Goal: Task Accomplishment & Management: Complete application form

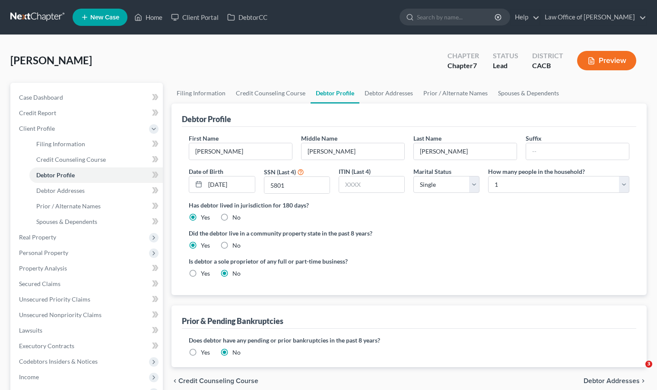
select select "0"
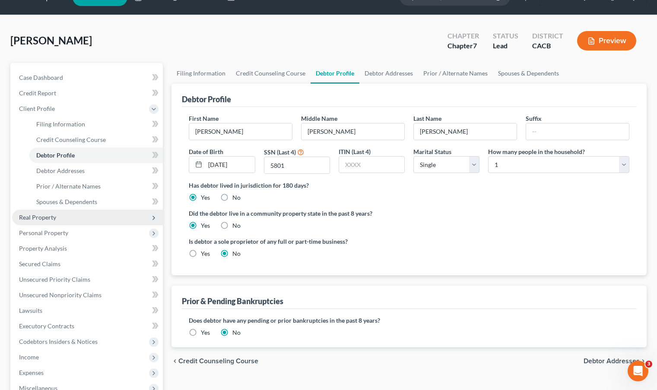
scroll to position [20, 0]
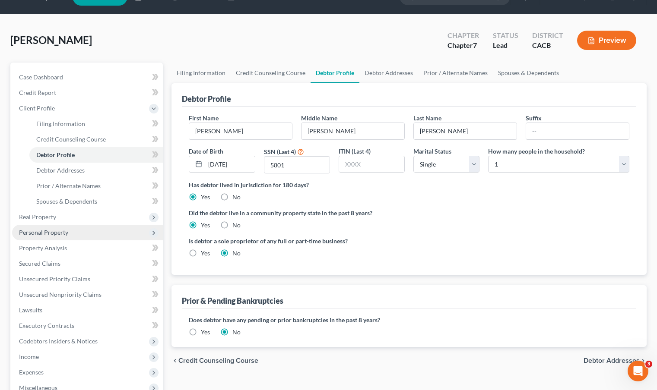
click at [75, 234] on span "Personal Property" at bounding box center [87, 233] width 151 height 16
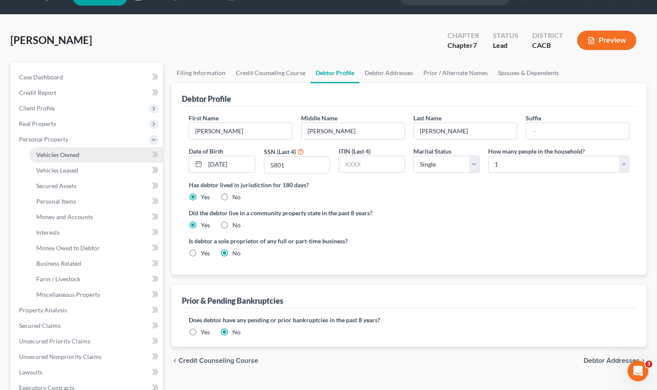
click at [75, 156] on span "Vehicles Owned" at bounding box center [57, 154] width 43 height 7
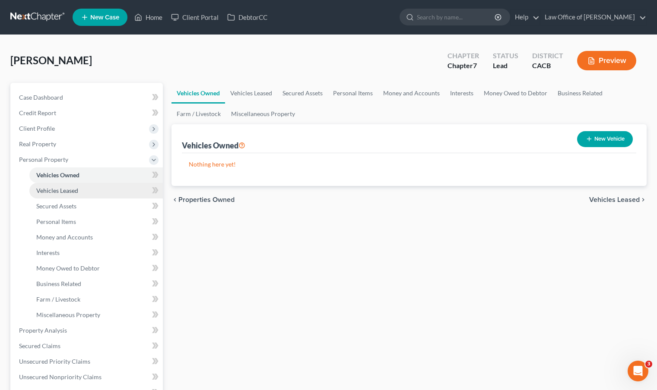
click at [82, 195] on link "Vehicles Leased" at bounding box center [95, 191] width 133 height 16
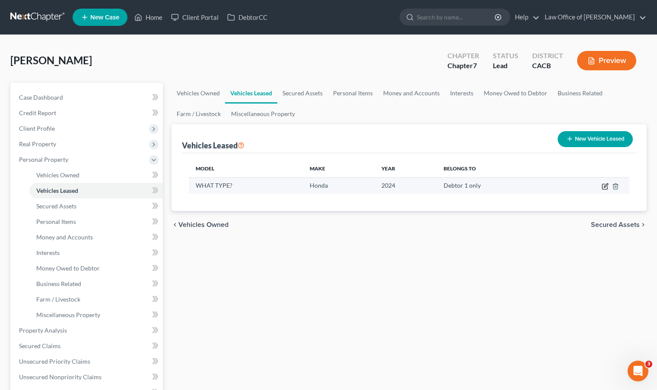
click at [607, 187] on icon "button" at bounding box center [604, 186] width 7 height 7
select select "0"
select select "2"
select select "0"
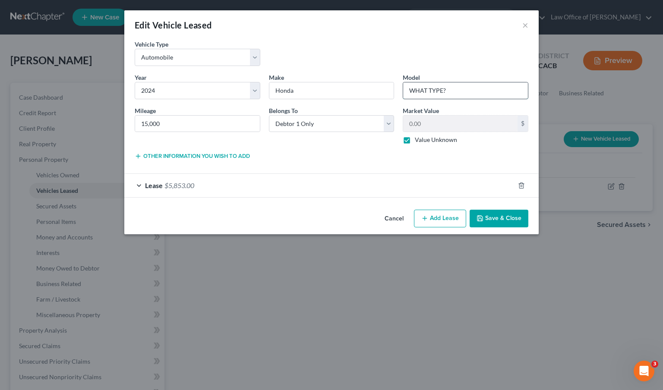
click at [465, 96] on input "WHAT TYPE?" at bounding box center [465, 90] width 125 height 16
drag, startPoint x: 465, startPoint y: 96, endPoint x: 298, endPoint y: 71, distance: 168.9
click at [346, 74] on div "Year * Select 2026 2025 2024 2023 2022 2021 2020 2019 2018 2017 2016 2015 2014 …" at bounding box center [331, 112] width 402 height 79
type input "Prologue EX"
click at [200, 159] on button "Other information you wish to add" at bounding box center [192, 156] width 115 height 7
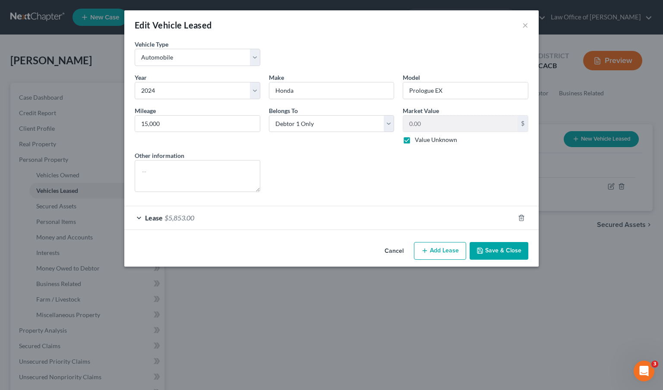
click at [517, 254] on button "Save & Close" at bounding box center [499, 251] width 59 height 18
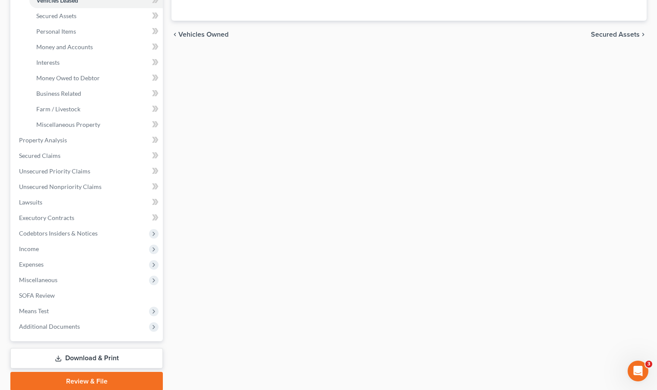
scroll to position [223, 0]
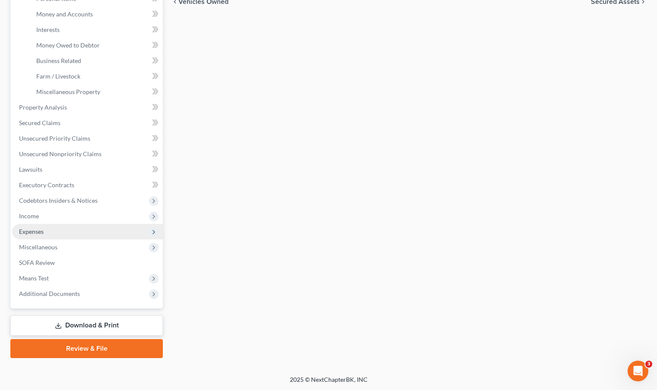
click at [52, 232] on span "Expenses" at bounding box center [87, 232] width 151 height 16
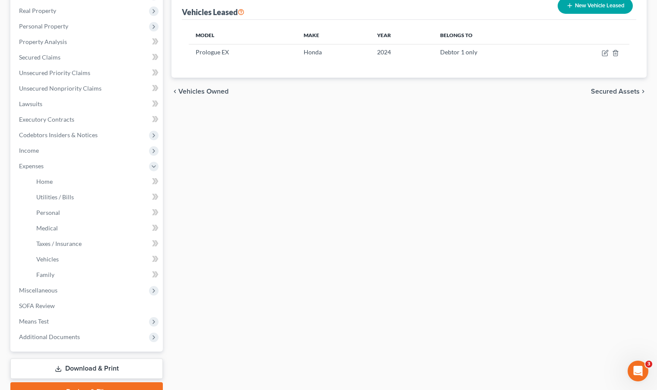
scroll to position [177, 0]
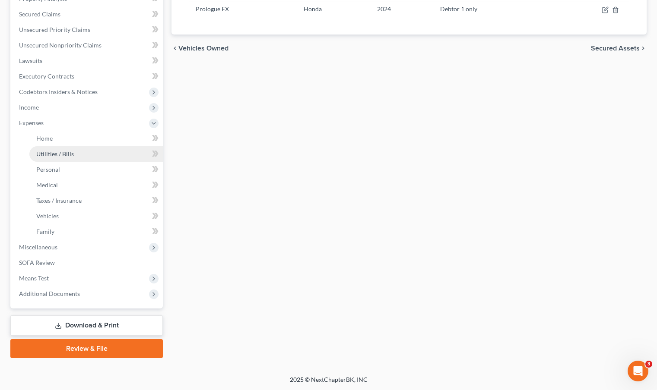
click at [55, 152] on span "Utilities / Bills" at bounding box center [55, 153] width 38 height 7
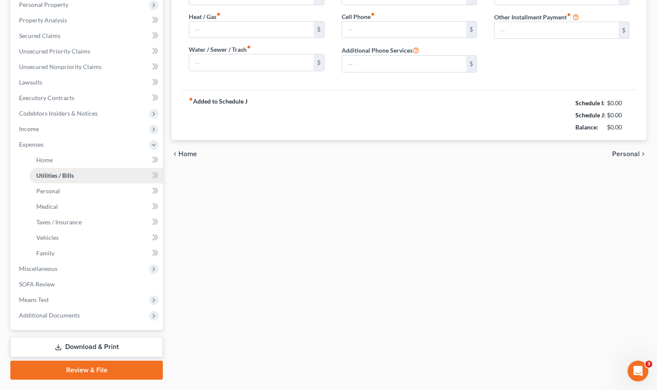
type input "150.00"
type input "0.00"
type input "100.00"
type input "150.00"
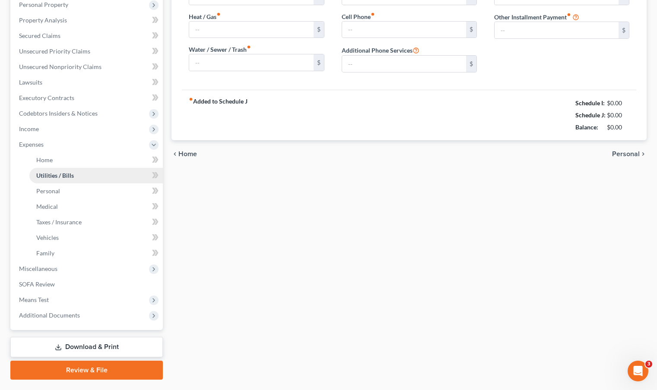
type input "0.00"
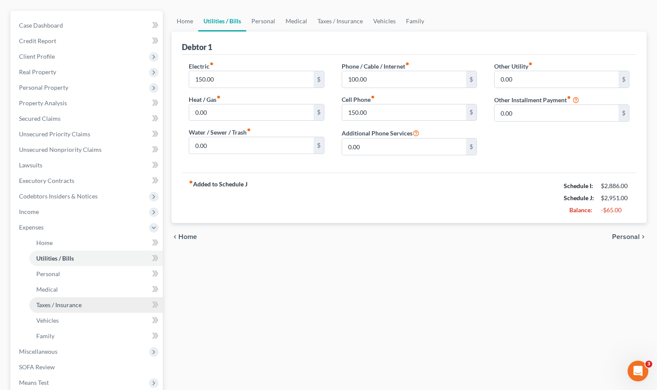
scroll to position [149, 0]
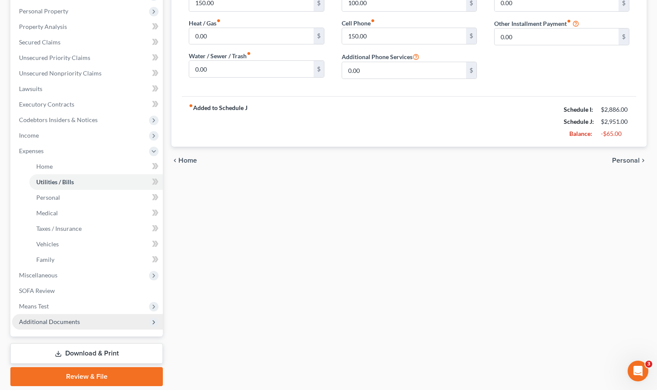
click at [65, 319] on span "Additional Documents" at bounding box center [49, 321] width 61 height 7
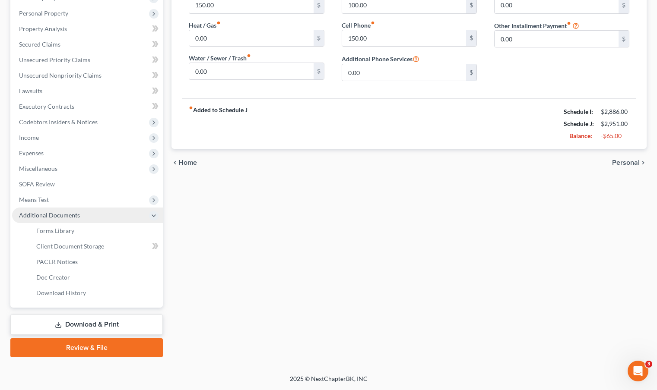
scroll to position [145, 0]
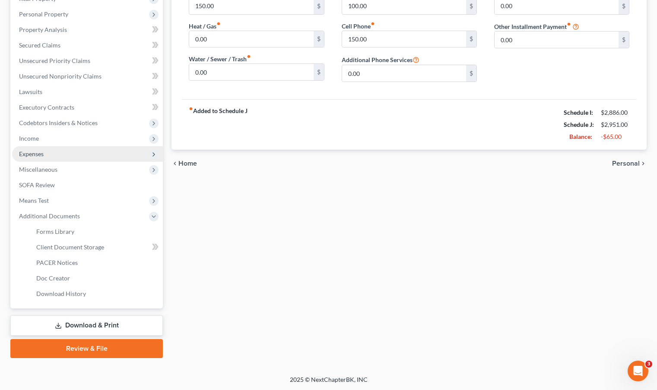
click at [46, 151] on span "Expenses" at bounding box center [87, 154] width 151 height 16
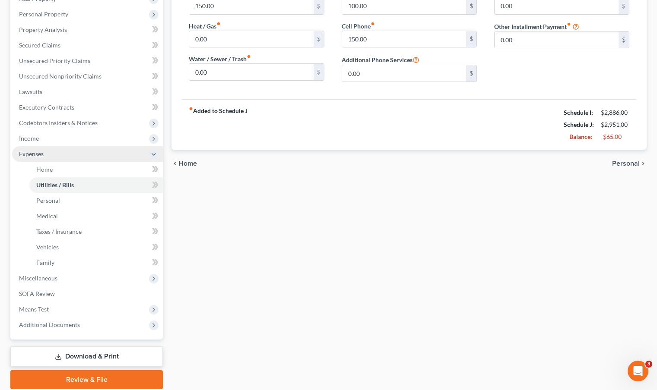
scroll to position [149, 0]
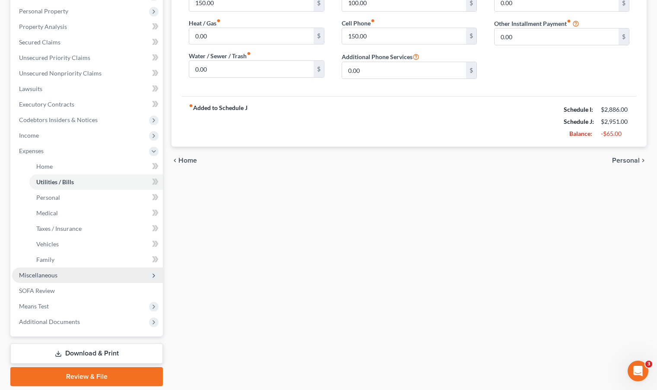
click at [58, 273] on span "Miscellaneous" at bounding box center [87, 276] width 151 height 16
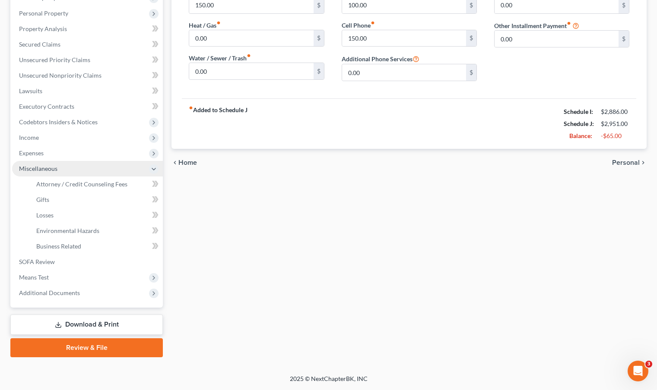
scroll to position [145, 0]
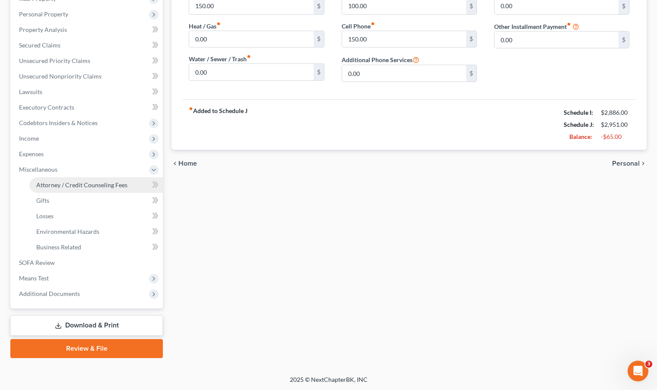
click at [89, 186] on span "Attorney / Credit Counseling Fees" at bounding box center [81, 184] width 91 height 7
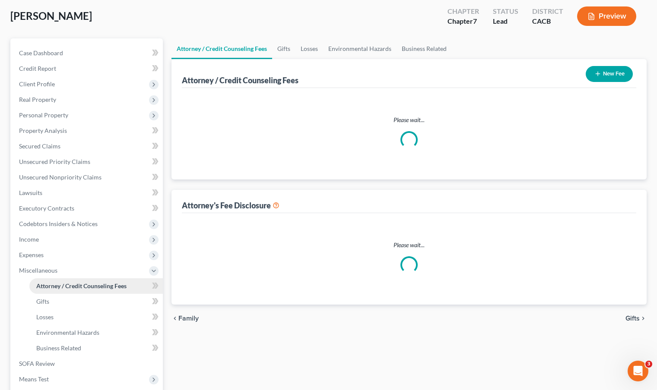
select select "0"
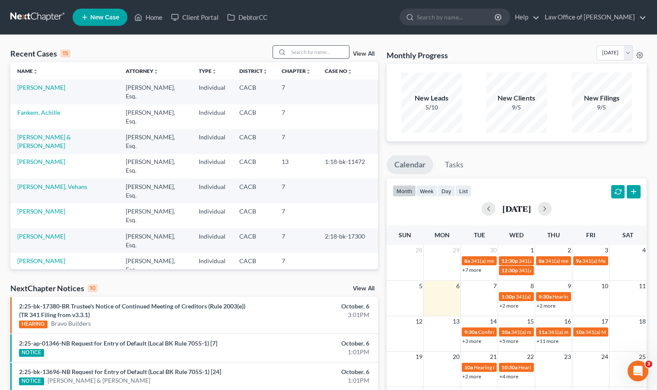
click at [305, 52] on input "search" at bounding box center [318, 52] width 60 height 13
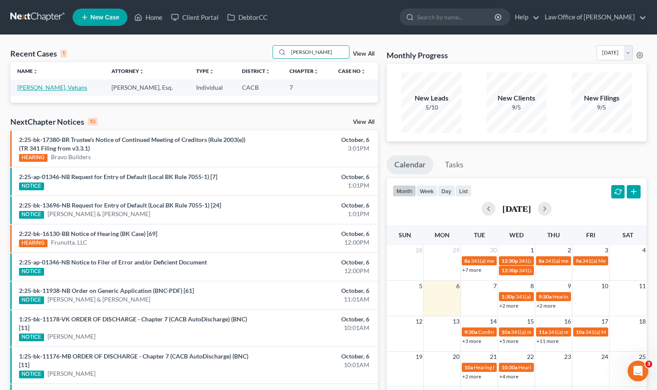
type input "[PERSON_NAME]"
click at [58, 87] on link "[PERSON_NAME], Vehans" at bounding box center [52, 87] width 70 height 7
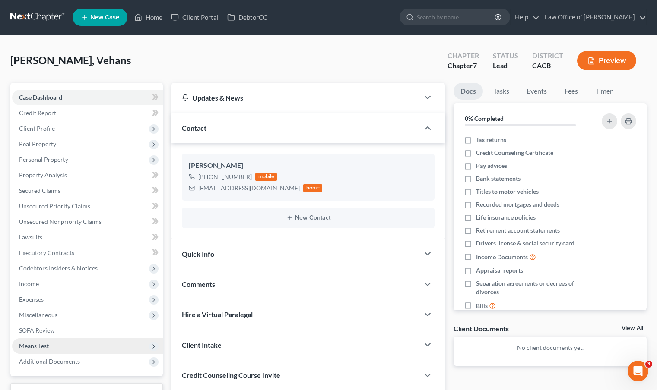
scroll to position [10, 0]
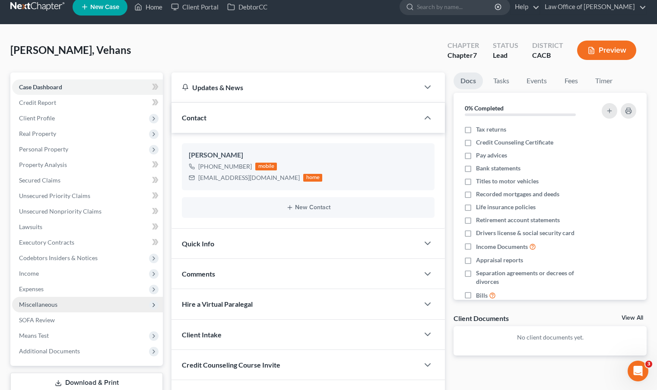
click at [63, 299] on span "Miscellaneous" at bounding box center [87, 305] width 151 height 16
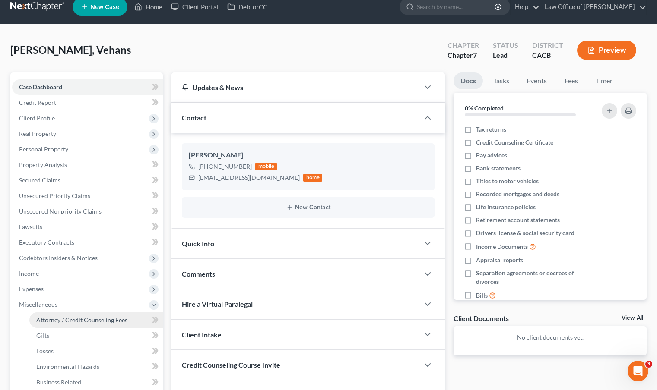
click at [68, 319] on span "Attorney / Credit Counseling Fees" at bounding box center [81, 319] width 91 height 7
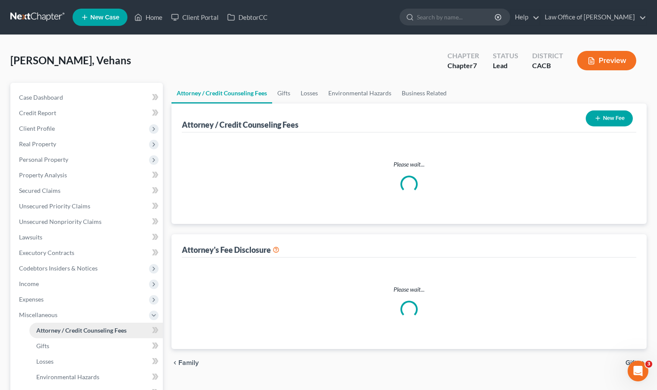
select select "0"
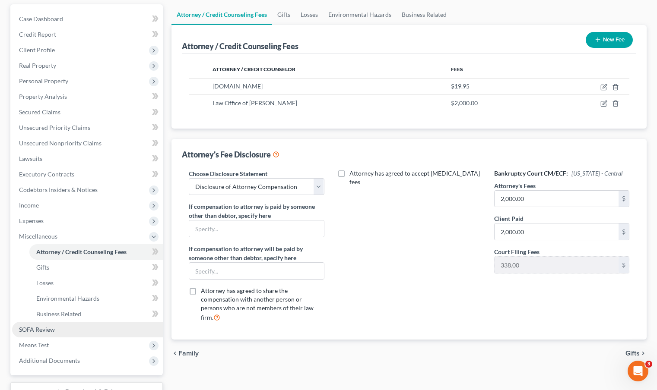
scroll to position [63, 0]
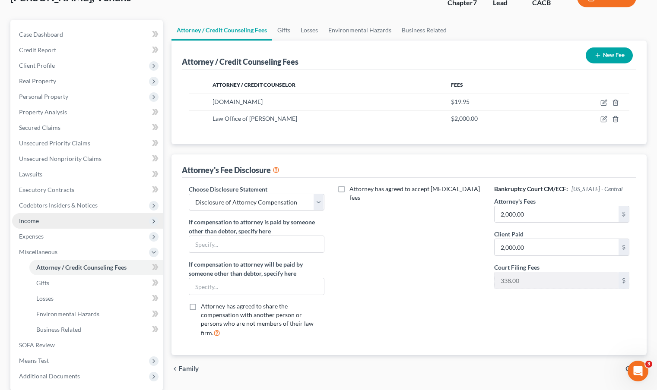
click at [85, 220] on span "Income" at bounding box center [87, 221] width 151 height 16
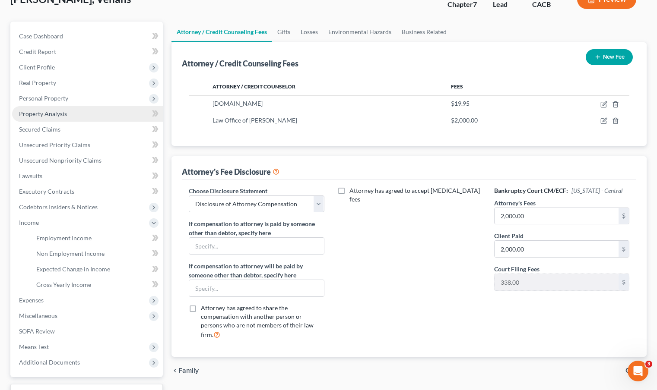
scroll to position [0, 0]
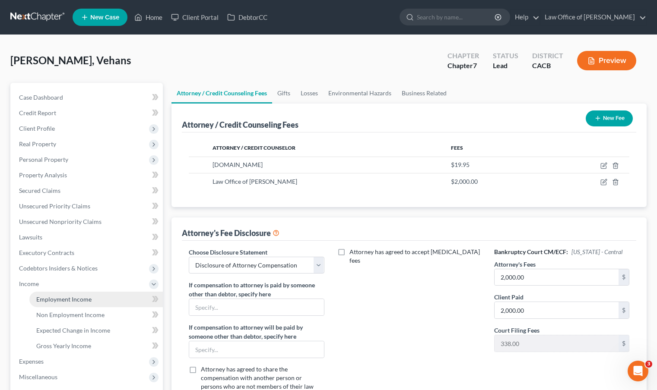
click at [84, 299] on span "Employment Income" at bounding box center [63, 299] width 55 height 7
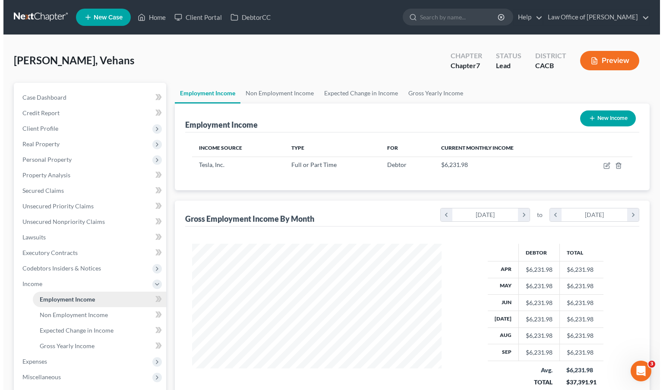
scroll to position [155, 267]
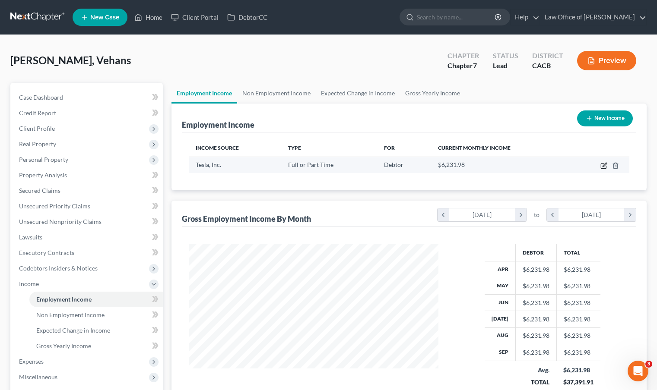
click at [604, 167] on icon "button" at bounding box center [603, 165] width 7 height 7
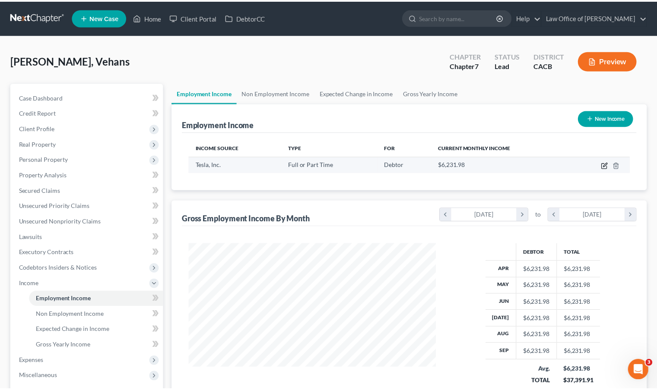
scroll to position [155, 269]
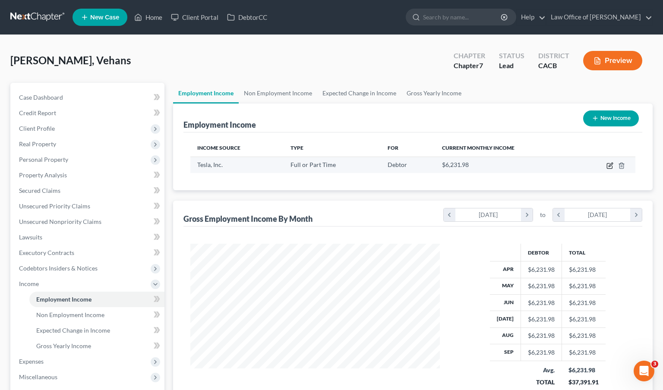
select select "0"
select select "46"
select select "2"
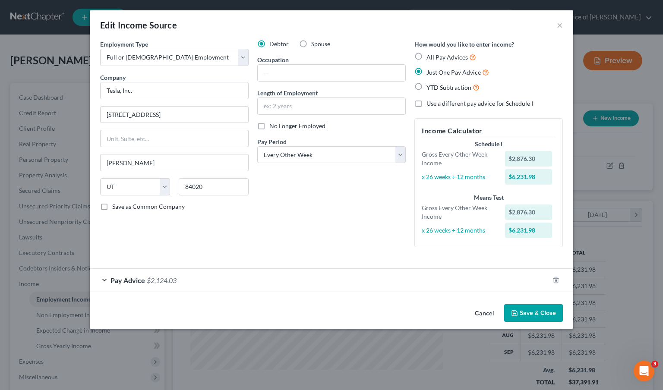
click at [269, 126] on label "No Longer Employed" at bounding box center [297, 126] width 56 height 9
click at [273, 126] on input "No Longer Employed" at bounding box center [276, 125] width 6 height 6
click at [269, 126] on label "No Longer Employed" at bounding box center [297, 126] width 56 height 9
click at [273, 126] on input "No Longer Employed" at bounding box center [276, 125] width 6 height 6
checkbox input "false"
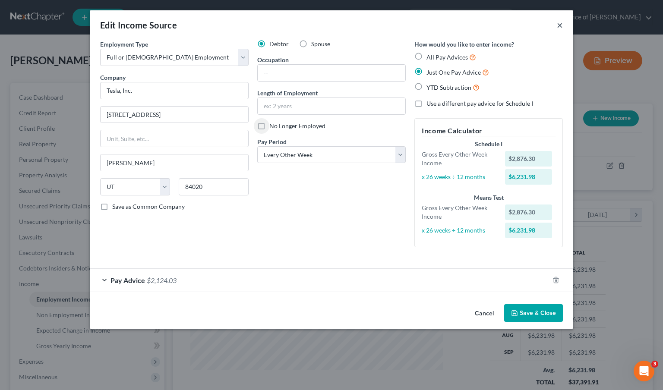
click at [558, 24] on button "×" at bounding box center [560, 25] width 6 height 10
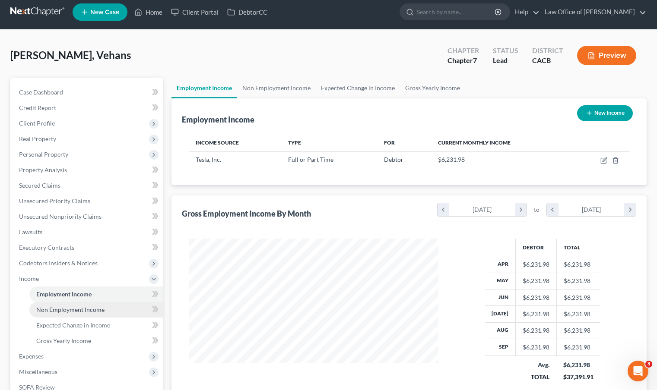
scroll to position [0, 0]
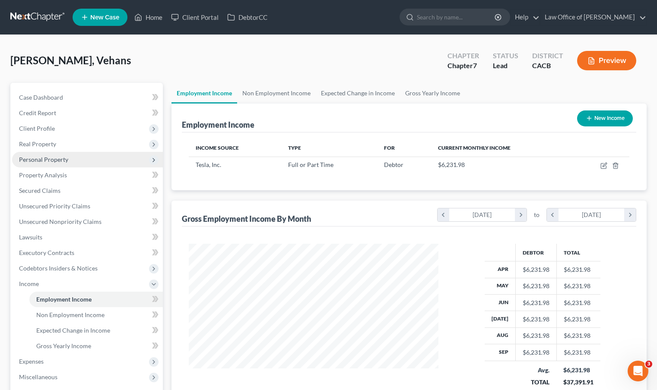
click at [92, 156] on span "Personal Property" at bounding box center [87, 160] width 151 height 16
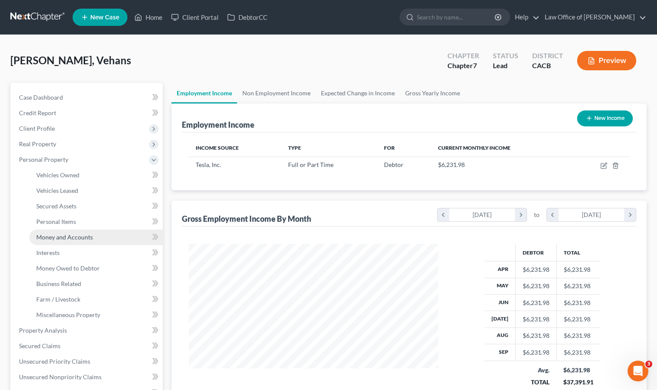
click at [86, 235] on span "Money and Accounts" at bounding box center [64, 237] width 57 height 7
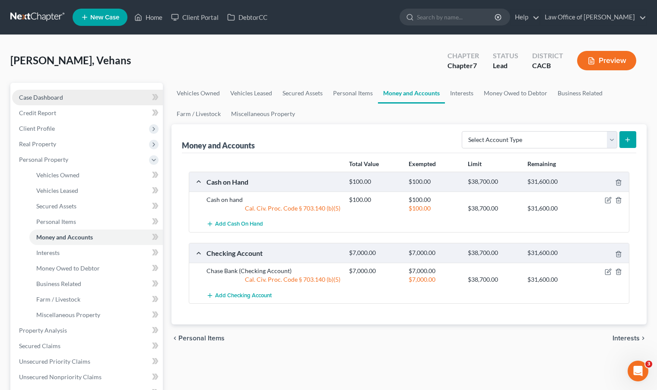
click at [50, 95] on span "Case Dashboard" at bounding box center [41, 97] width 44 height 7
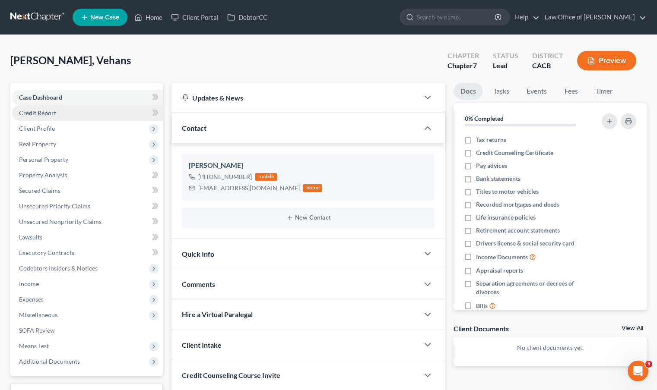
click at [49, 111] on span "Credit Report" at bounding box center [37, 112] width 37 height 7
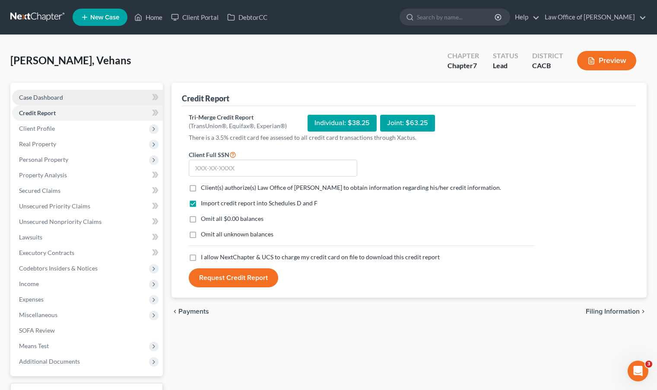
click at [54, 100] on span "Case Dashboard" at bounding box center [41, 97] width 44 height 7
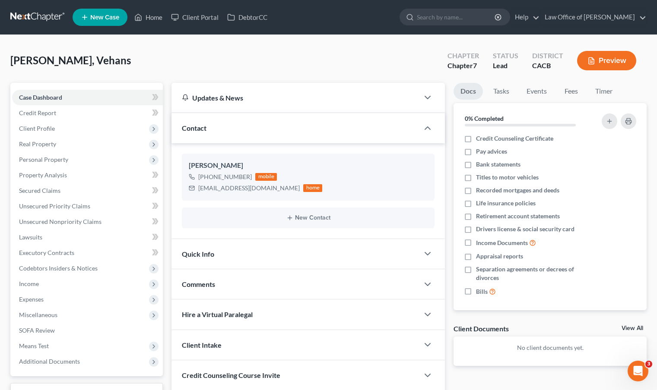
scroll to position [16, 0]
click at [411, 193] on icon "button" at bounding box center [413, 193] width 7 height 7
select select "0"
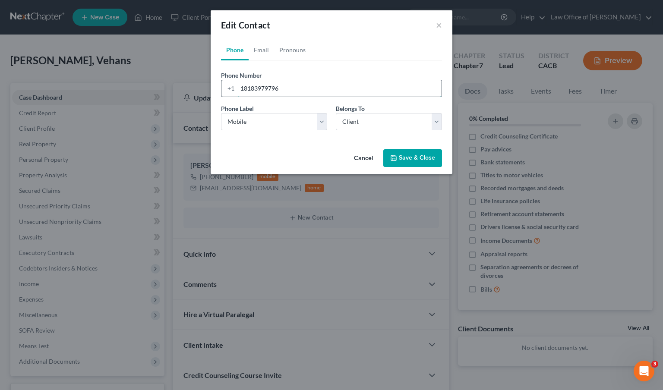
click at [294, 88] on input "18183979796" at bounding box center [339, 88] width 204 height 16
type input "18183979796 (WRONG NUMBER)"
click at [422, 161] on button "Save & Close" at bounding box center [412, 158] width 59 height 18
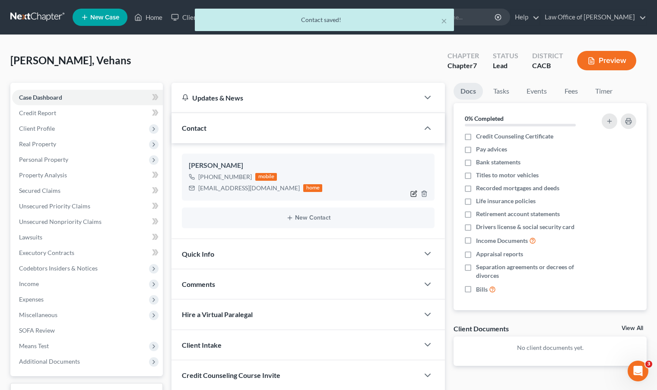
click at [413, 194] on icon "button" at bounding box center [415, 193] width 4 height 4
select select "0"
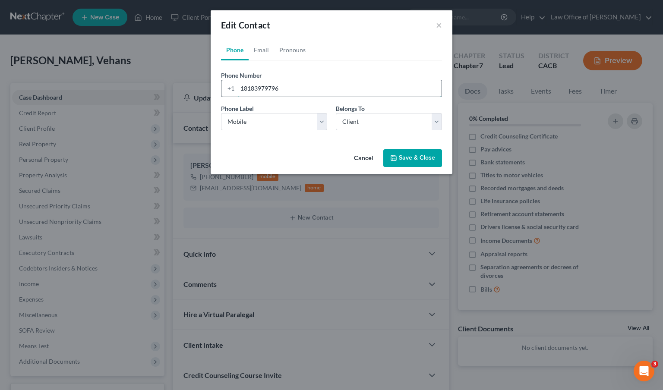
click at [242, 89] on input "18183979796" at bounding box center [339, 88] width 204 height 16
click at [321, 92] on input "18183979796" at bounding box center [339, 88] width 204 height 16
click at [242, 87] on input "18183979796 (WRONG NUMBER)" at bounding box center [339, 88] width 204 height 16
type input "WRONG [US_VEHICLE_IDENTIFICATION_NUMBER]"
click at [403, 154] on button "Save & Close" at bounding box center [412, 158] width 59 height 18
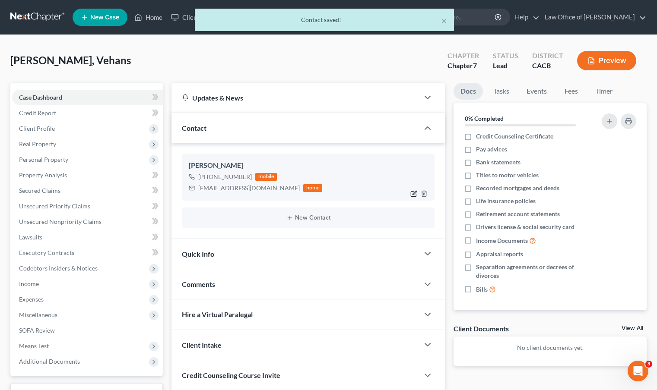
click at [412, 193] on icon "button" at bounding box center [413, 193] width 7 height 7
select select "0"
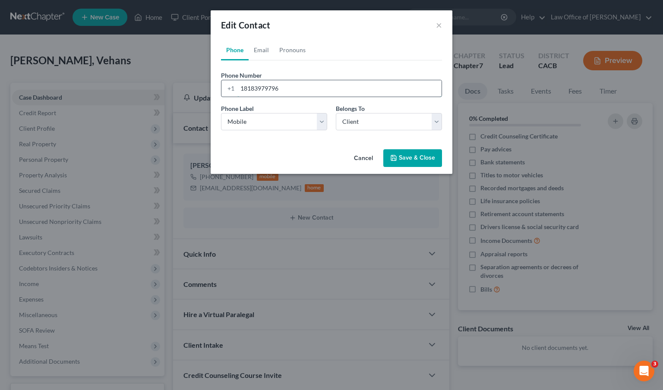
click at [355, 93] on input "18183979796" at bounding box center [339, 88] width 204 height 16
click at [439, 28] on button "×" at bounding box center [439, 25] width 6 height 10
